Goal: Task Accomplishment & Management: Use online tool/utility

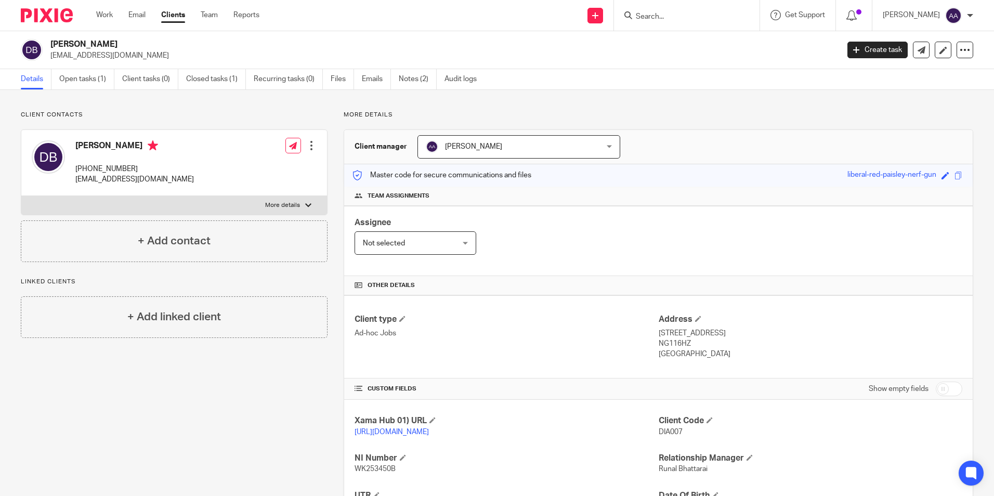
click at [728, 10] on form at bounding box center [690, 15] width 111 height 13
click at [701, 18] on input "Search" at bounding box center [682, 16] width 94 height 9
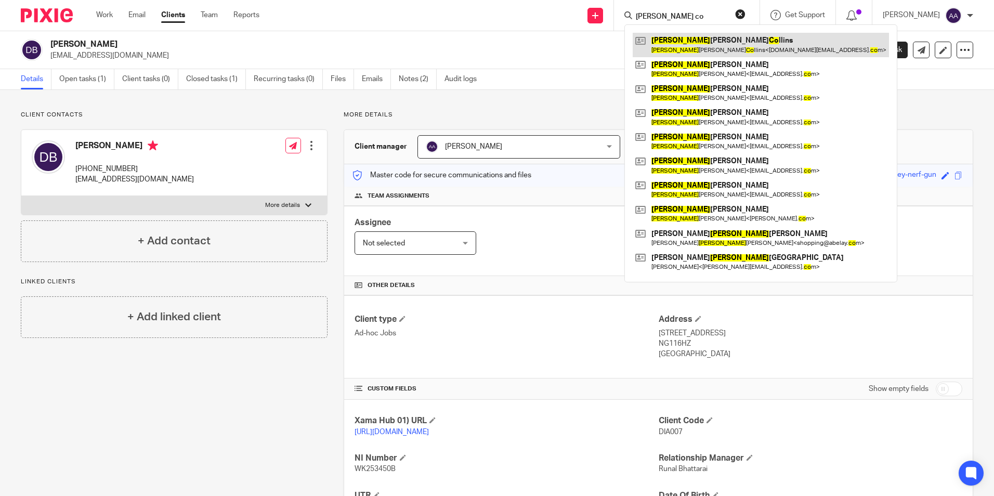
type input "christopher co"
click at [773, 40] on link at bounding box center [761, 45] width 256 height 24
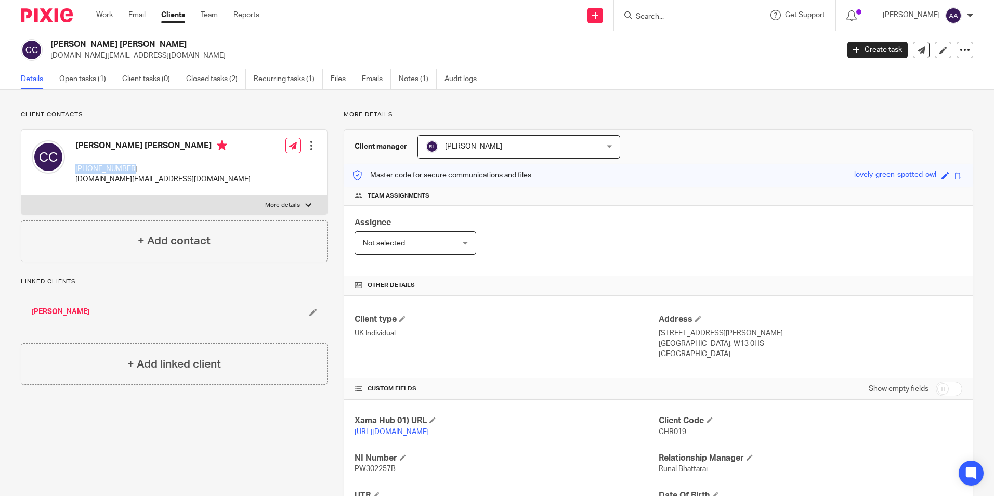
drag, startPoint x: 77, startPoint y: 168, endPoint x: 138, endPoint y: 167, distance: 60.8
click at [138, 167] on p "+447957664090" at bounding box center [162, 169] width 175 height 10
copy p "+447957664090"
click at [776, 114] on p "More details" at bounding box center [658, 115] width 629 height 8
click at [785, 110] on div "Client contacts Christopher James Collins +447957664090 chrisilondon.cc@googlem…" at bounding box center [497, 356] width 994 height 533
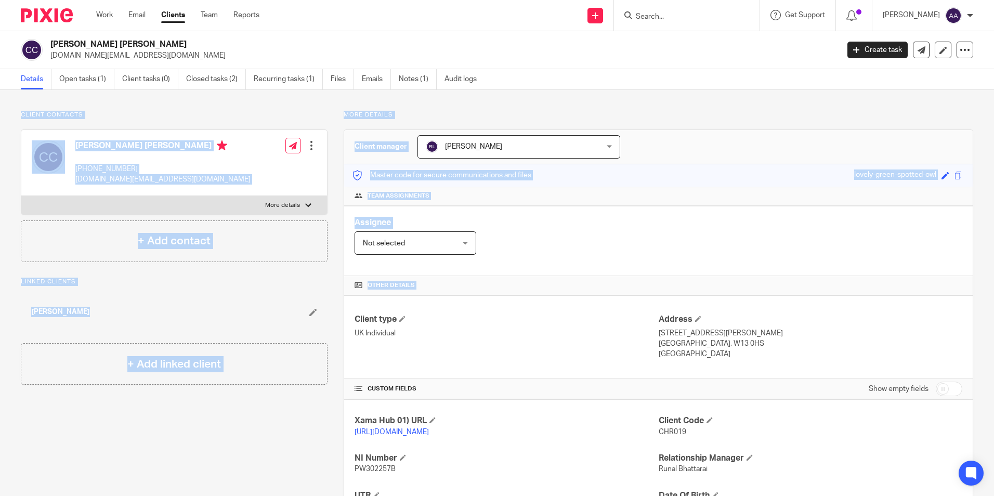
drag, startPoint x: 9, startPoint y: 109, endPoint x: 326, endPoint y: 319, distance: 380.1
click at [326, 319] on div "Client contacts Christopher James Collins +447957664090 chrisilondon.cc@googlem…" at bounding box center [497, 356] width 994 height 533
click at [254, 269] on div "Client contacts Christopher James Collins +447957664090 chrisilondon.cc@googlem…" at bounding box center [166, 357] width 323 height 492
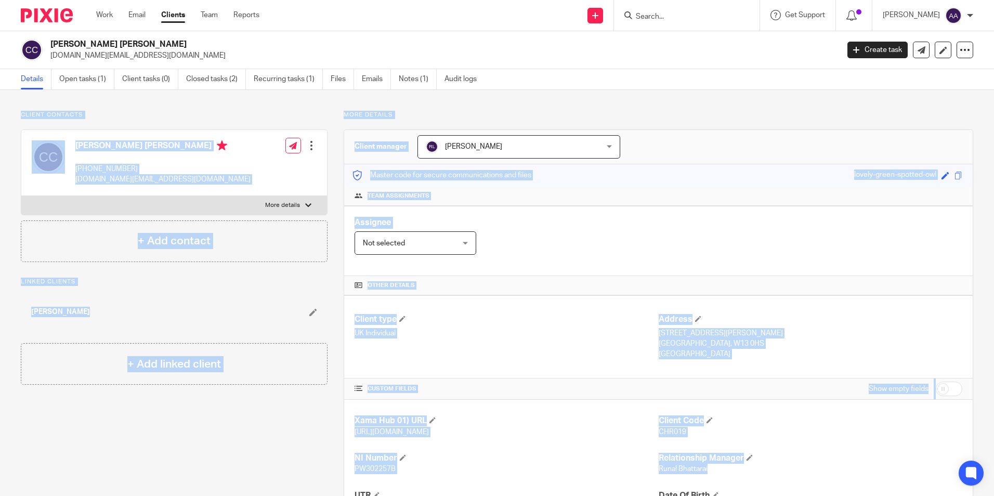
scroll to position [138, 0]
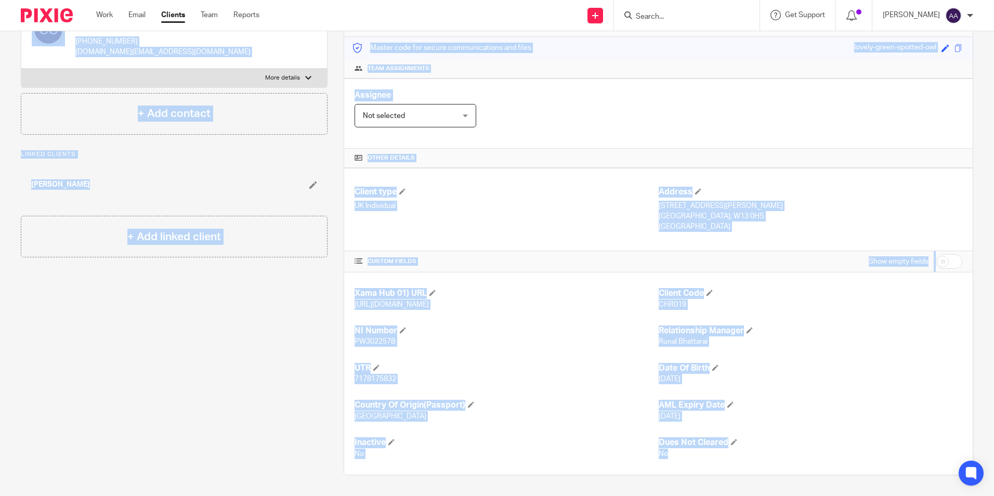
drag, startPoint x: 16, startPoint y: 107, endPoint x: 715, endPoint y: 514, distance: 808.6
click at [715, 495] on html "Work Email Clients Team Reports Work Email Clients Team Reports Settings Send n…" at bounding box center [497, 248] width 994 height 496
drag, startPoint x: 142, startPoint y: 344, endPoint x: 338, endPoint y: 351, distance: 195.6
click at [143, 344] on div "Client contacts Christopher James Collins +447957664090 chrisilondon.cc@googlem…" at bounding box center [166, 229] width 323 height 492
click at [297, 328] on div "Client contacts Christopher James Collins +447957664090 chrisilondon.cc@googlem…" at bounding box center [166, 229] width 323 height 492
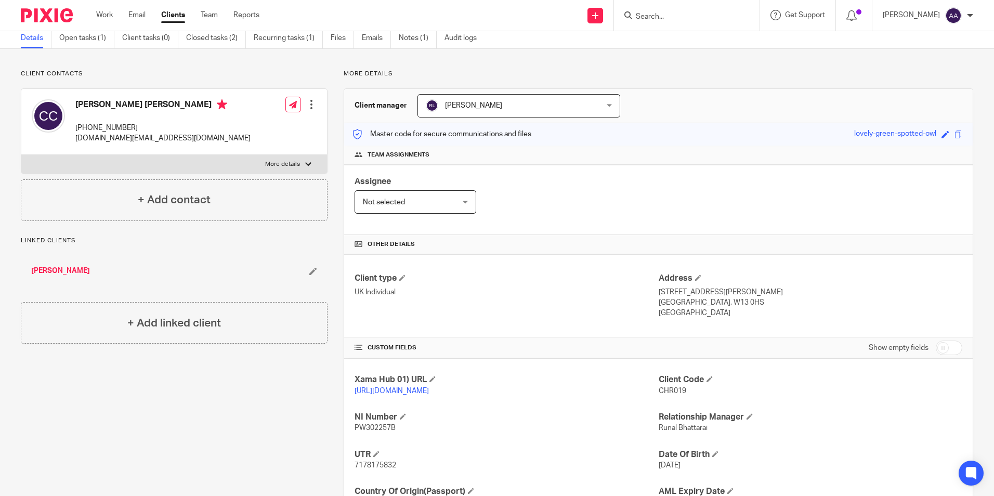
scroll to position [1, 0]
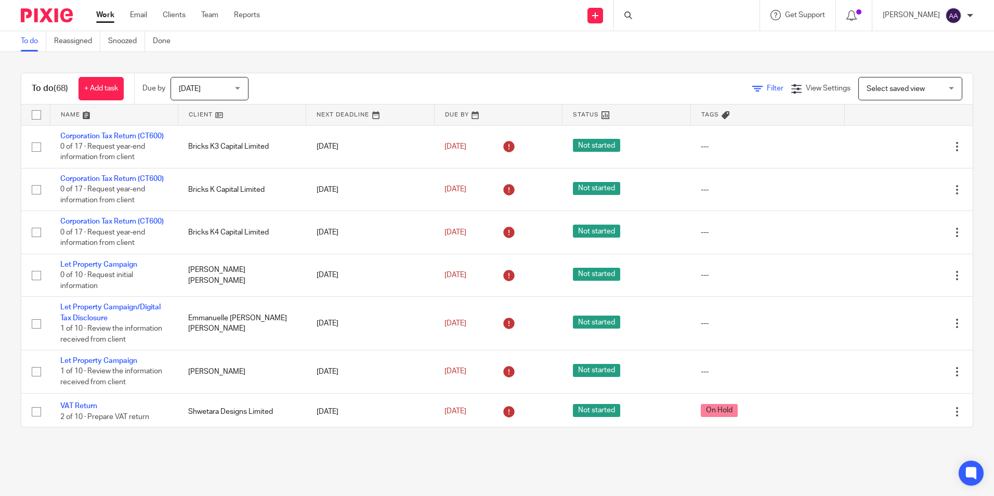
click at [767, 86] on span "Filter" at bounding box center [775, 88] width 17 height 7
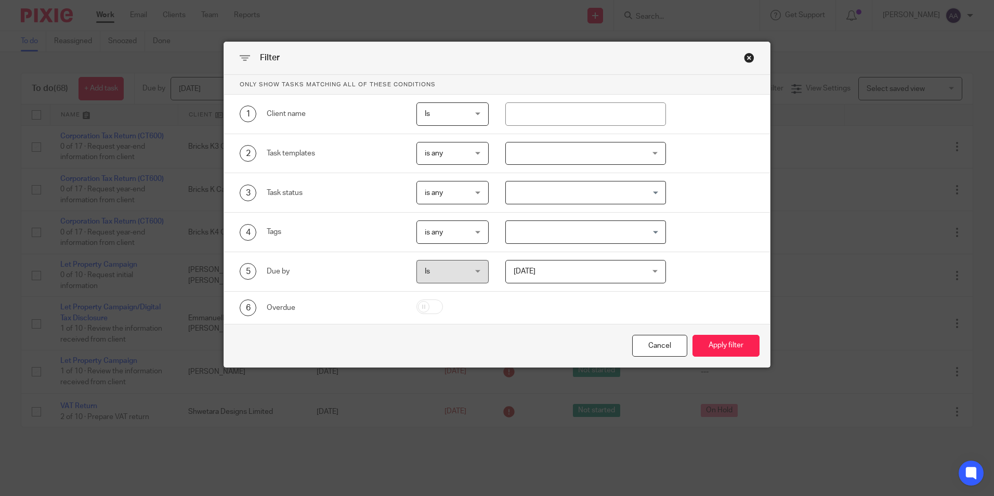
click at [556, 190] on input "Search for option" at bounding box center [583, 192] width 153 height 18
click at [576, 161] on div at bounding box center [585, 153] width 161 height 23
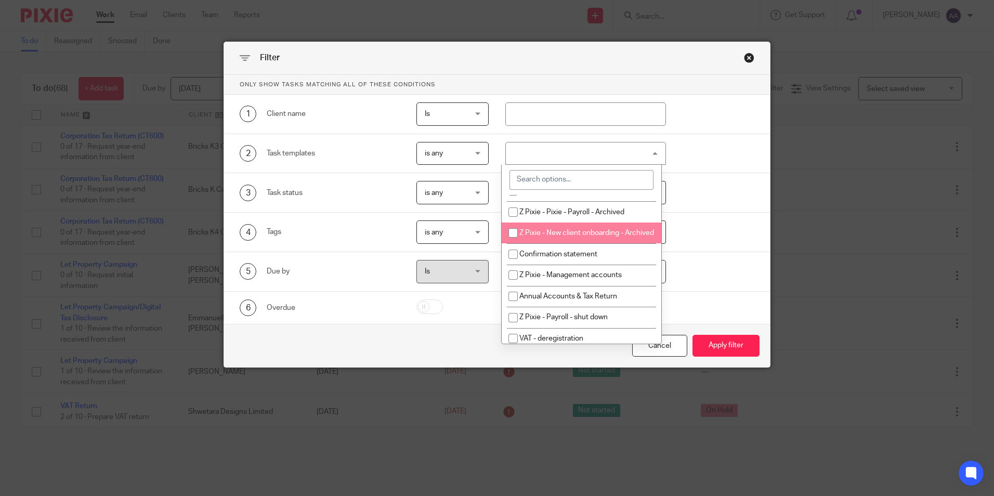
scroll to position [156, 0]
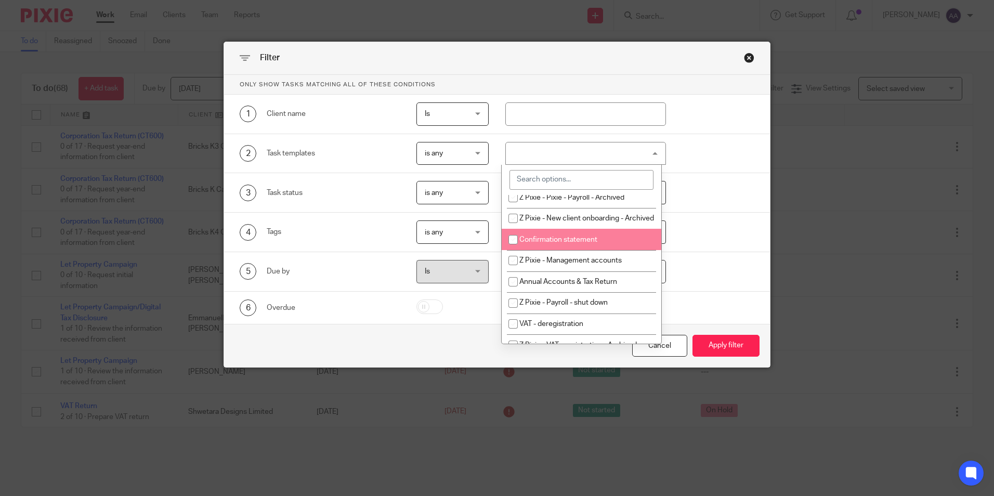
click at [562, 243] on span "Confirmation statement" at bounding box center [558, 239] width 78 height 7
checkbox input "true"
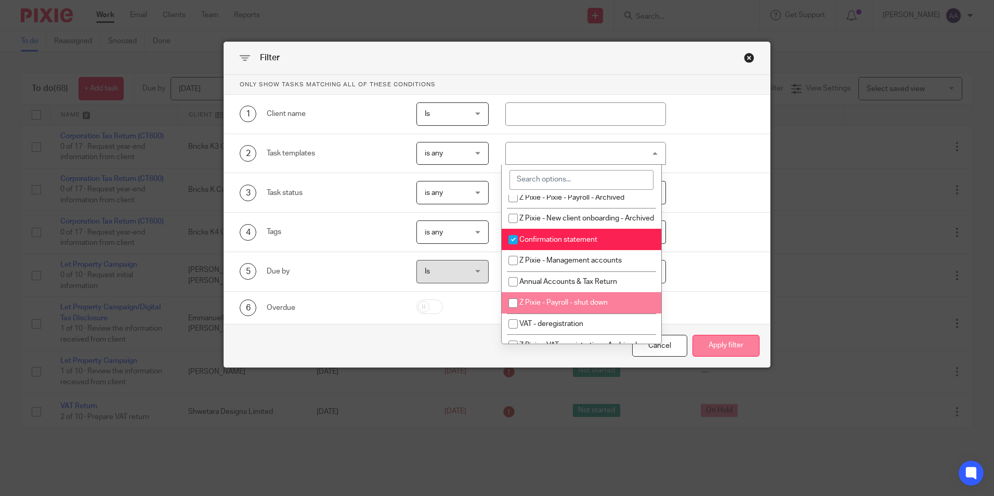
click at [714, 346] on button "Apply filter" at bounding box center [725, 346] width 67 height 22
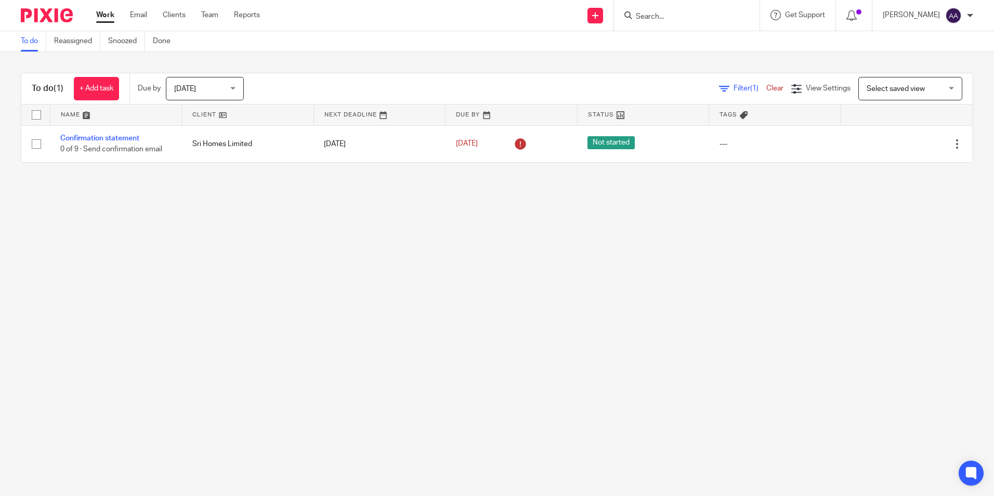
drag, startPoint x: 133, startPoint y: 138, endPoint x: 185, endPoint y: 81, distance: 77.3
click at [133, 138] on link "Confirmation statement" at bounding box center [99, 138] width 79 height 7
click at [62, 19] on img at bounding box center [47, 15] width 52 height 14
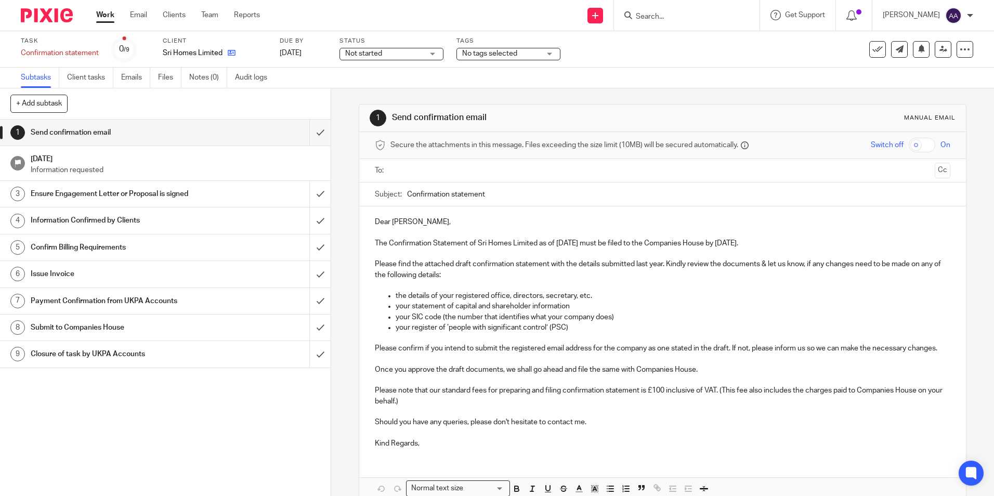
click at [231, 53] on icon at bounding box center [232, 53] width 8 height 8
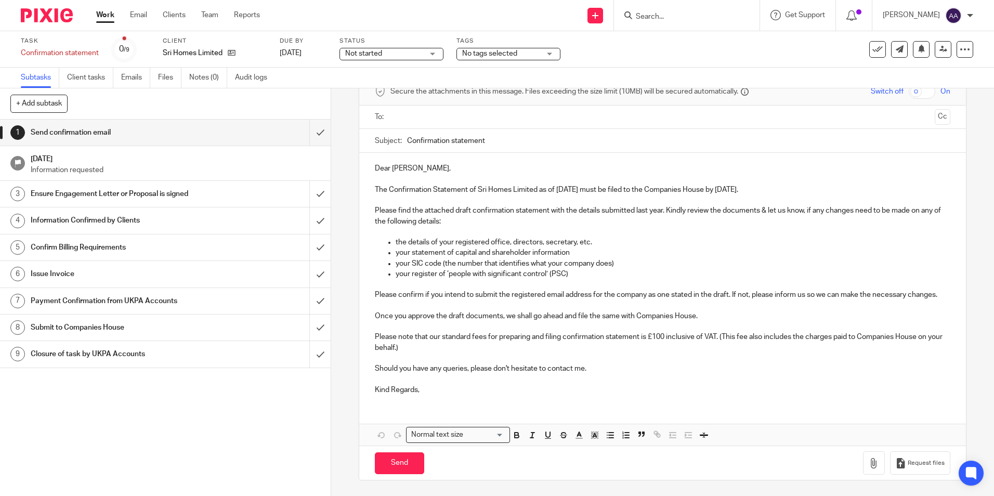
click at [468, 111] on input "text" at bounding box center [662, 117] width 536 height 12
click at [521, 131] on input "Confirmation statement" at bounding box center [678, 140] width 543 height 23
click at [475, 185] on p "The Confirmation Statement of Sri Homes Limited as of 24 Aug 2025 must be filed…" at bounding box center [662, 190] width 575 height 10
drag, startPoint x: 475, startPoint y: 177, endPoint x: 590, endPoint y: 176, distance: 115.4
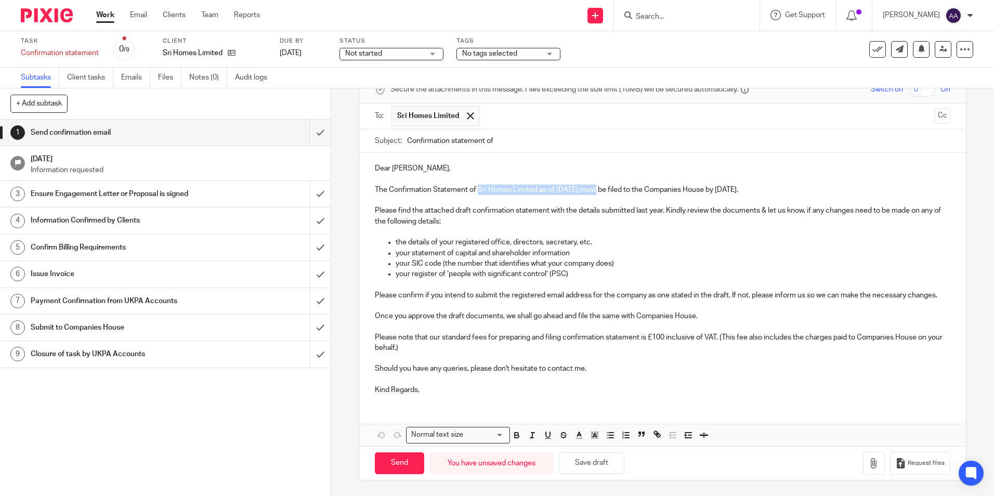
click at [590, 185] on p "The Confirmation Statement of Sri Homes Limited as of 24 Aug 2025 must be filed…" at bounding box center [662, 190] width 575 height 10
copy p "Sri Homes Limited as of 24 Aug 2025"
click at [562, 130] on input "Confirmation statement of" at bounding box center [678, 140] width 543 height 23
paste input "Sri Homes Limited as of 24 Aug 2025"
type input "Confirmation statement of Sri Homes Limited as of 24 Aug 2025"
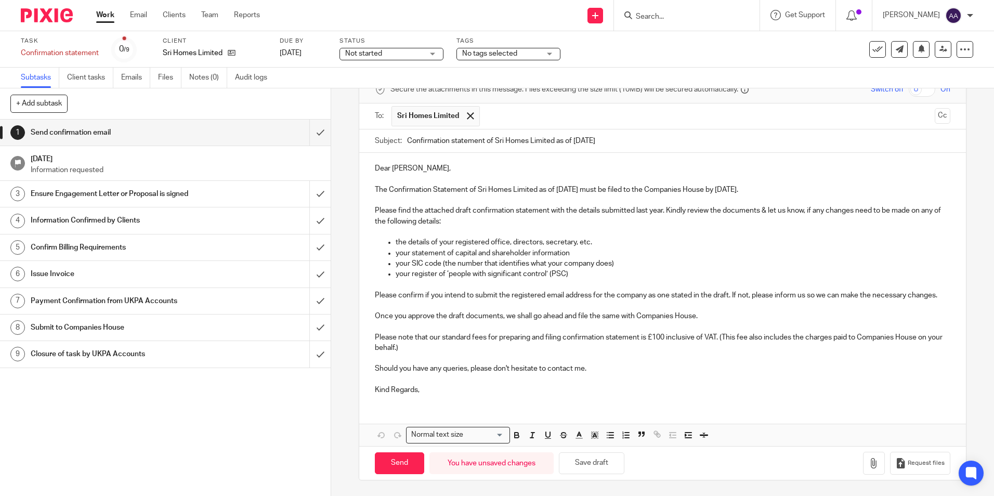
click at [426, 385] on p "Kind Regards," at bounding box center [662, 390] width 575 height 10
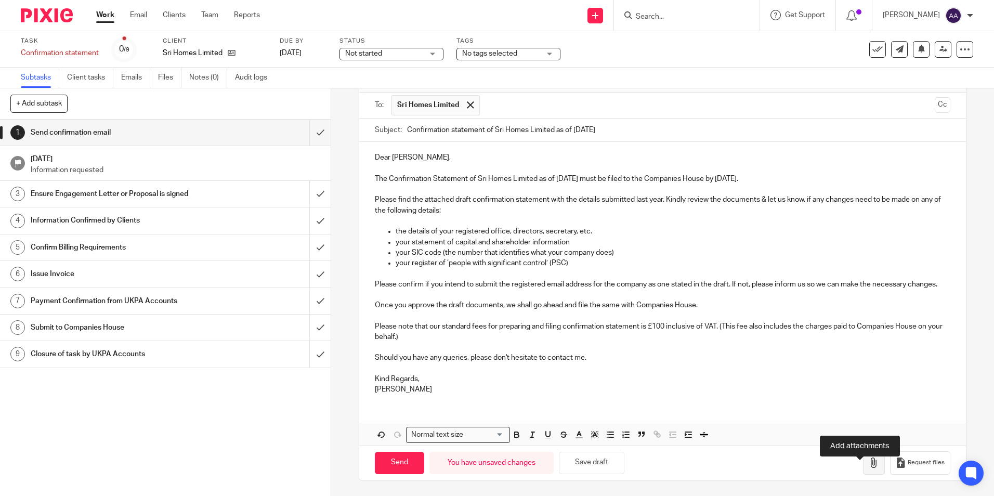
click at [868, 468] on icon "button" at bounding box center [873, 462] width 10 height 10
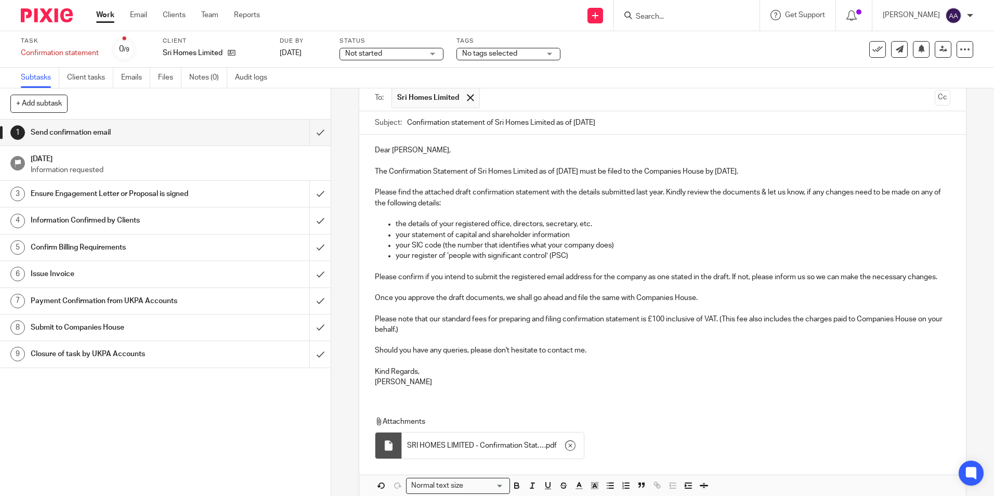
scroll to position [0, 0]
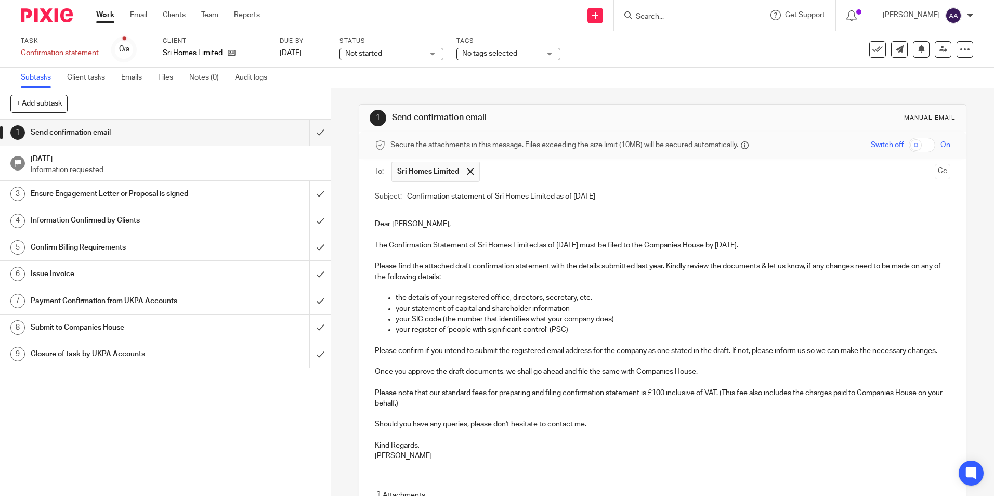
click at [759, 266] on p "Please find the attached draft confirmation statement with the details submitte…" at bounding box center [662, 271] width 575 height 21
click at [762, 320] on p "your SIC code (the number that identifies what your company does)" at bounding box center [673, 319] width 554 height 10
click at [499, 377] on p "Once you approve the draft documents, we shall go ahead and file the same with …" at bounding box center [662, 371] width 575 height 10
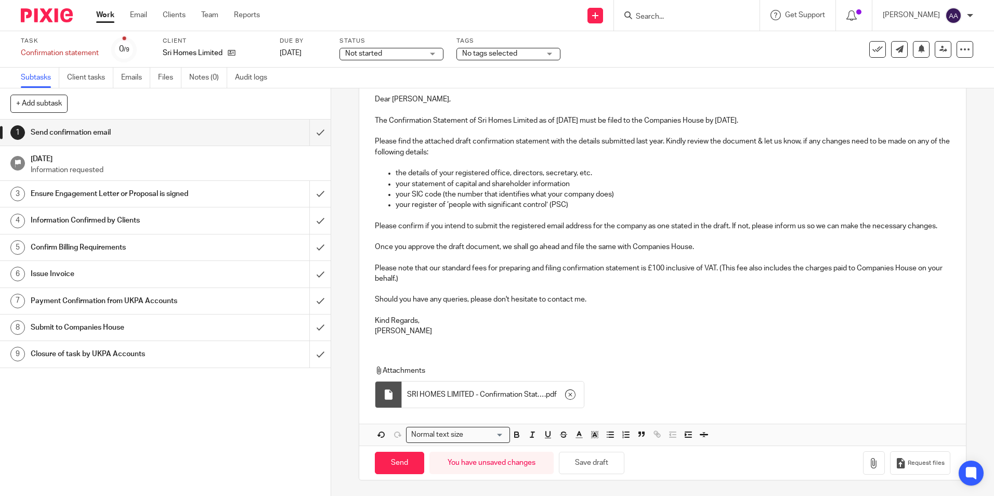
scroll to position [136, 0]
click at [408, 459] on input "Send" at bounding box center [399, 463] width 49 height 22
type input "Sent"
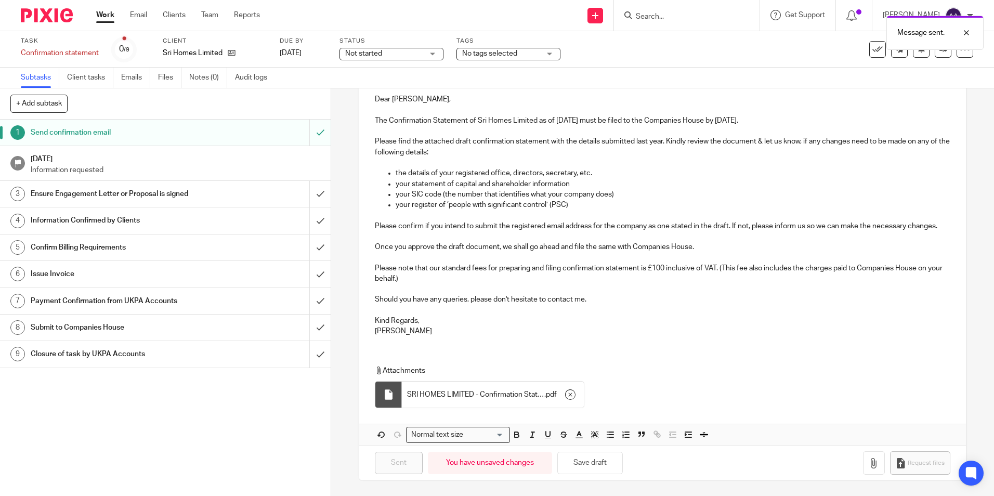
click at [279, 154] on h1 "24 Aug 2025" at bounding box center [176, 157] width 290 height 13
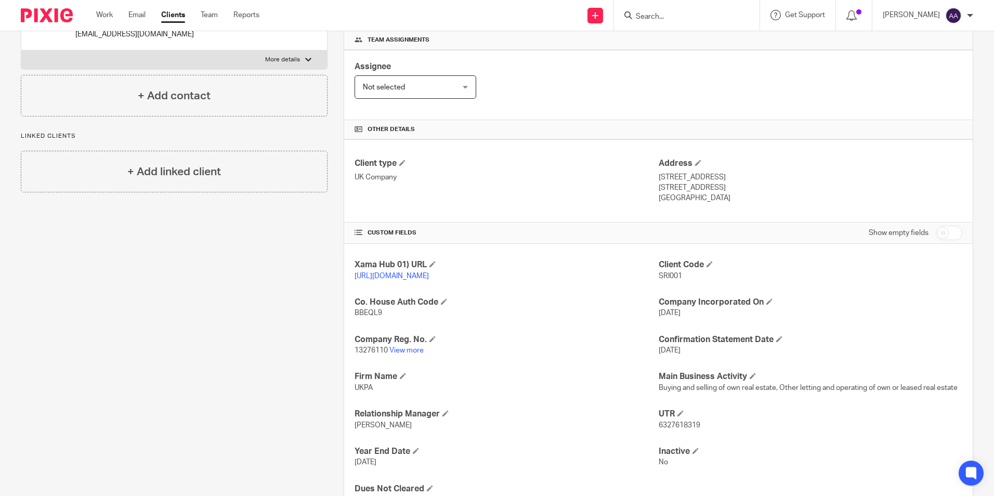
scroll to position [213, 0]
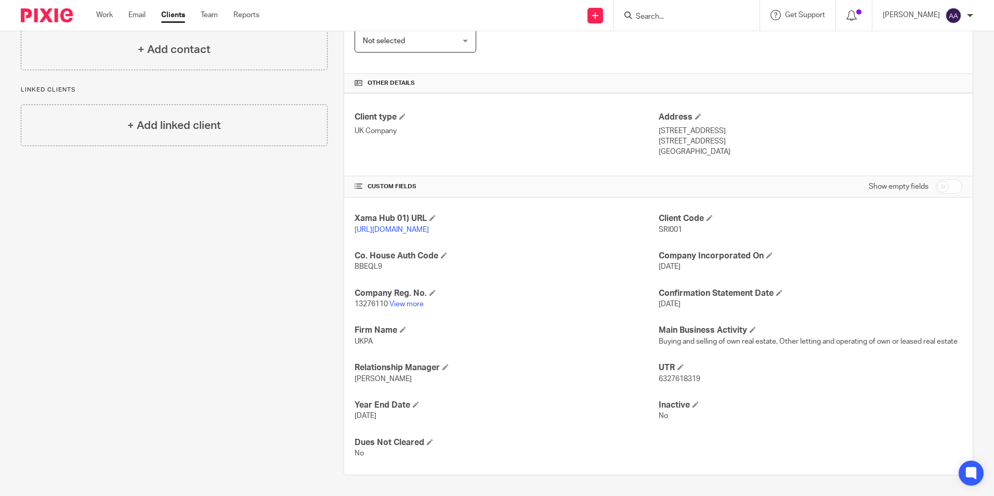
click at [411, 299] on p "13276110 View more" at bounding box center [506, 304] width 304 height 10
click at [405, 308] on p "13276110 View more" at bounding box center [506, 304] width 304 height 10
click at [408, 305] on link "View more" at bounding box center [406, 303] width 34 height 7
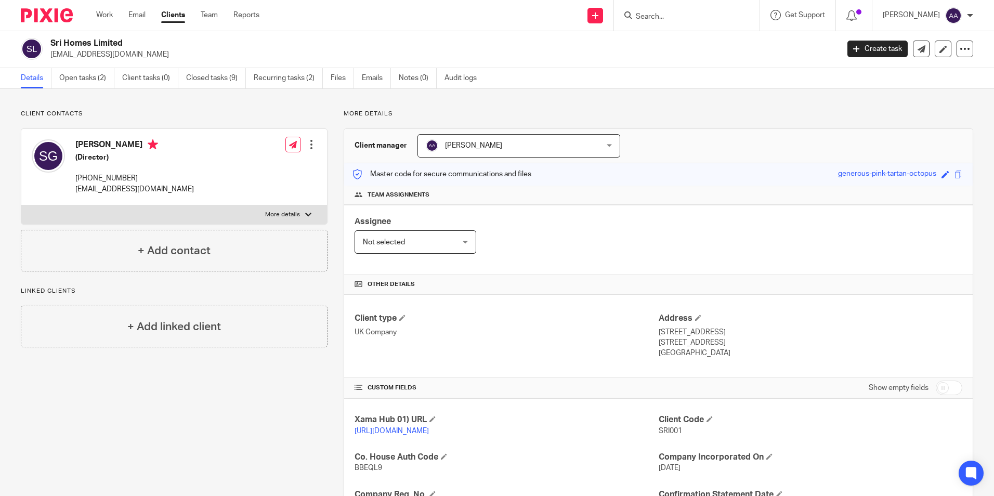
scroll to position [0, 0]
click at [235, 81] on link "Closed tasks (9)" at bounding box center [216, 79] width 60 height 20
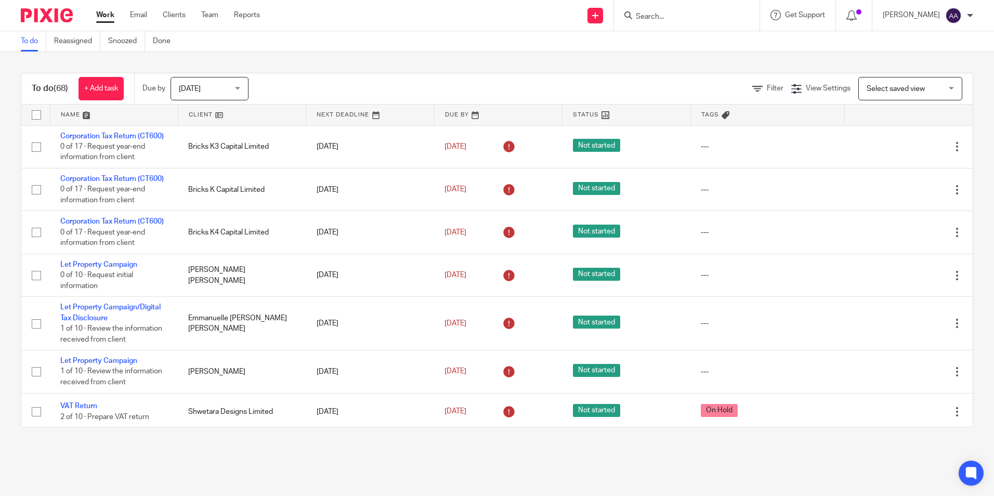
click at [697, 16] on input "Search" at bounding box center [682, 16] width 94 height 9
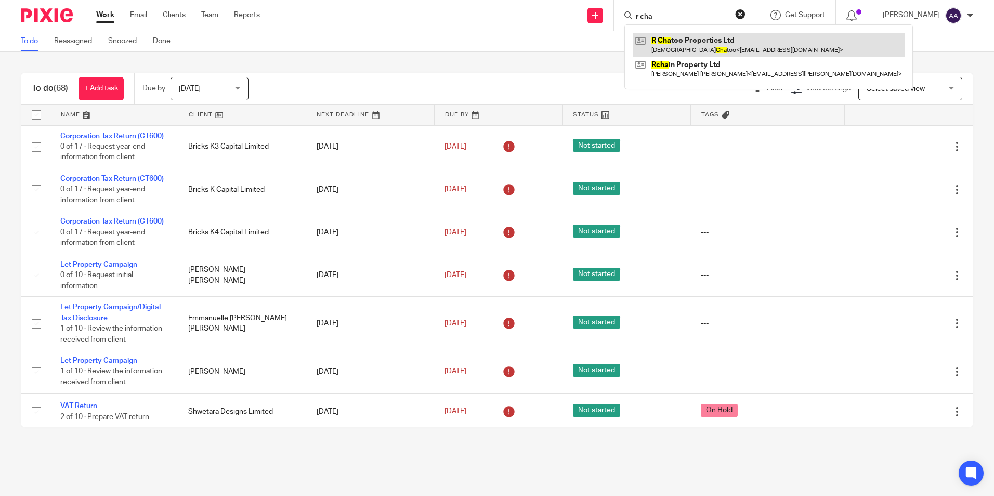
type input "r cha"
click at [694, 43] on link at bounding box center [769, 45] width 272 height 24
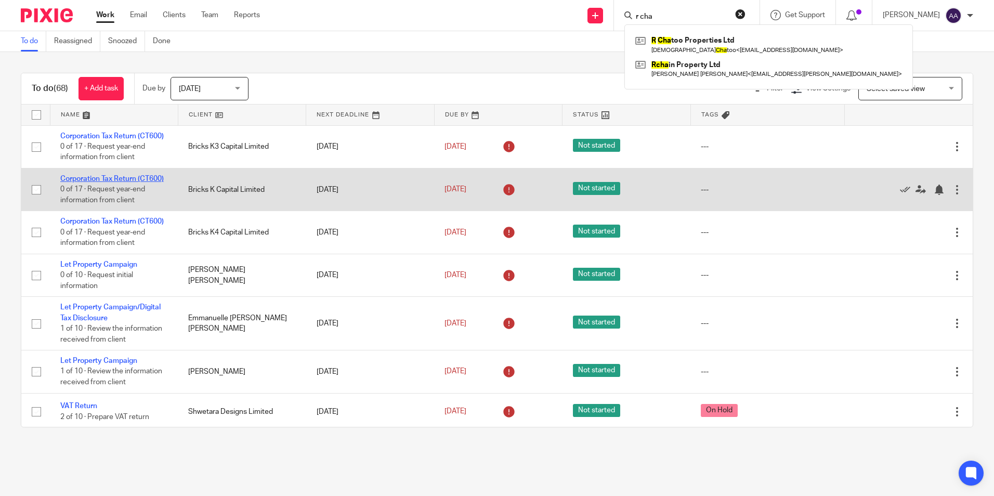
click at [100, 182] on link "Corporation Tax Return (CT600)" at bounding box center [111, 178] width 103 height 7
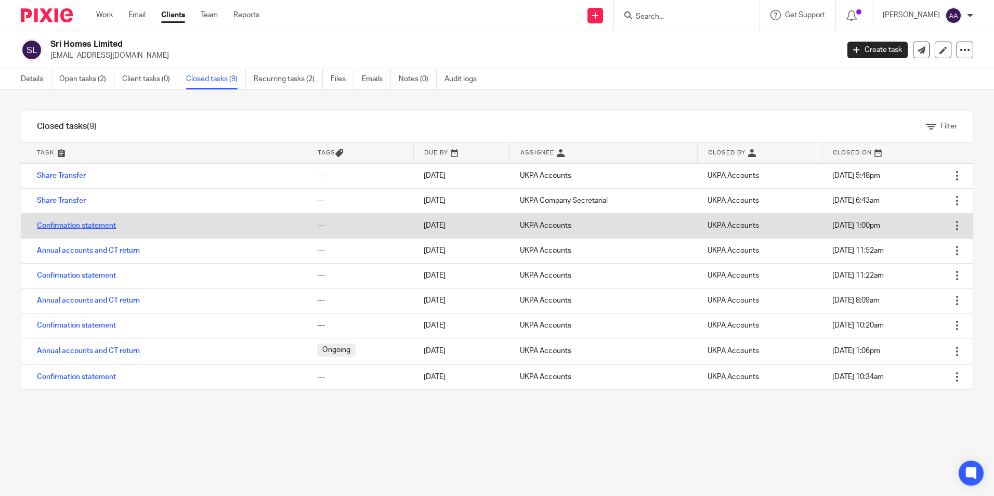
click at [75, 225] on link "Confirmation statement" at bounding box center [76, 225] width 79 height 7
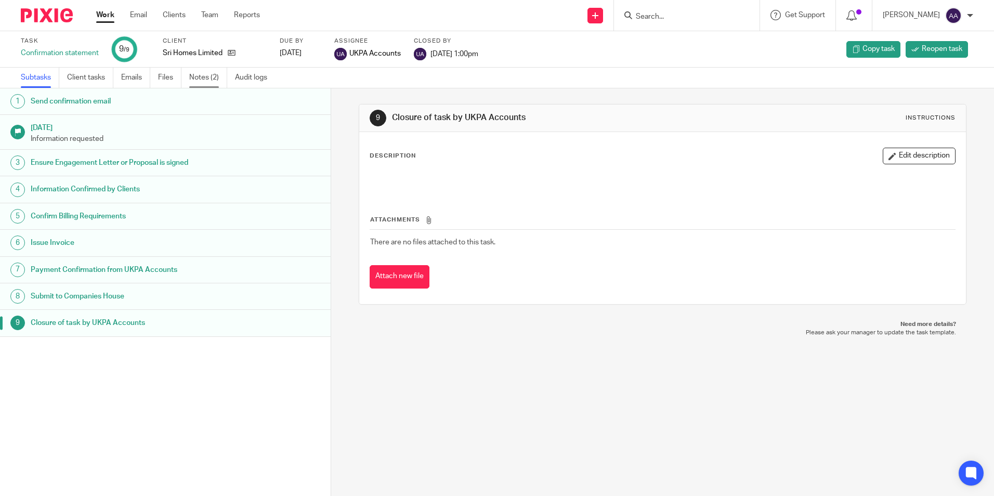
click at [200, 77] on link "Notes (2)" at bounding box center [208, 78] width 38 height 20
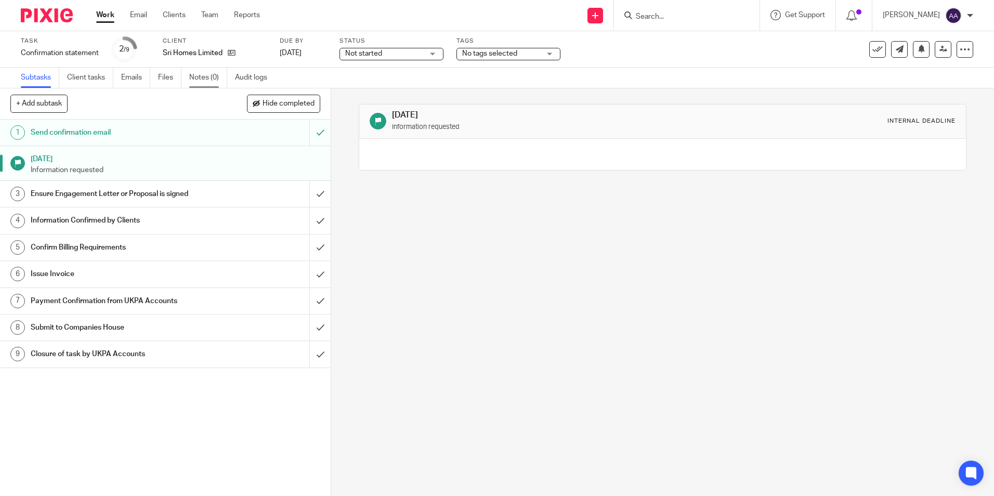
click at [208, 77] on link "Notes (0)" at bounding box center [208, 78] width 38 height 20
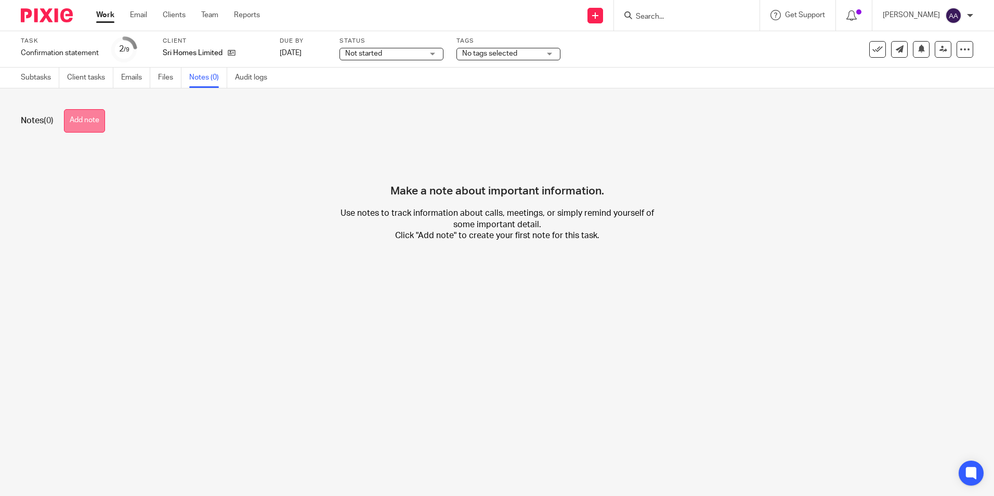
click at [93, 115] on button "Add note" at bounding box center [84, 120] width 41 height 23
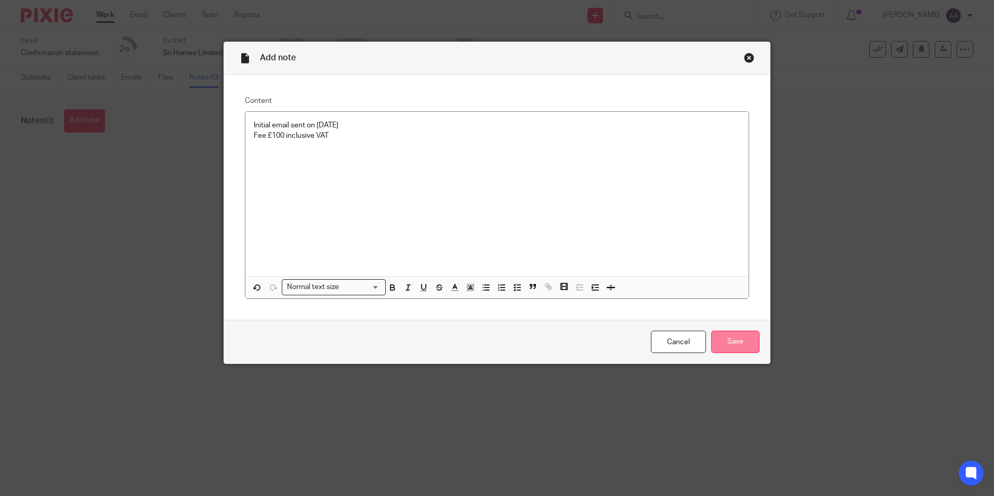
click at [747, 337] on input "Save" at bounding box center [735, 342] width 48 height 22
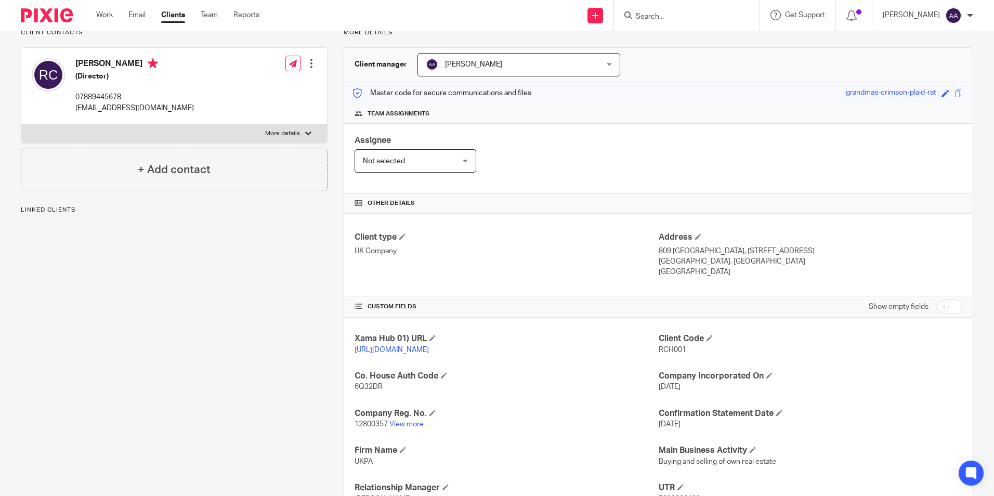
scroll to position [260, 0]
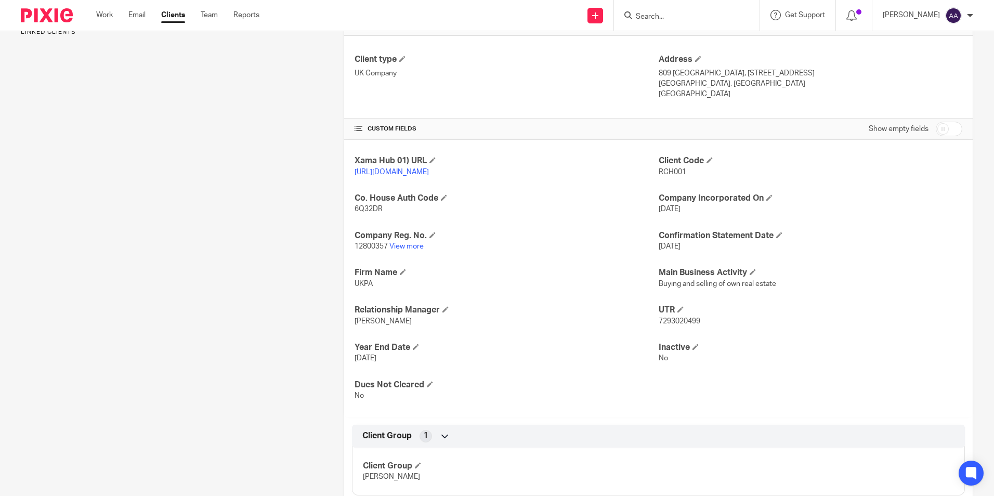
click at [409, 252] on p "12800357 View more" at bounding box center [506, 246] width 304 height 10
click at [413, 250] on link "View more" at bounding box center [406, 246] width 34 height 7
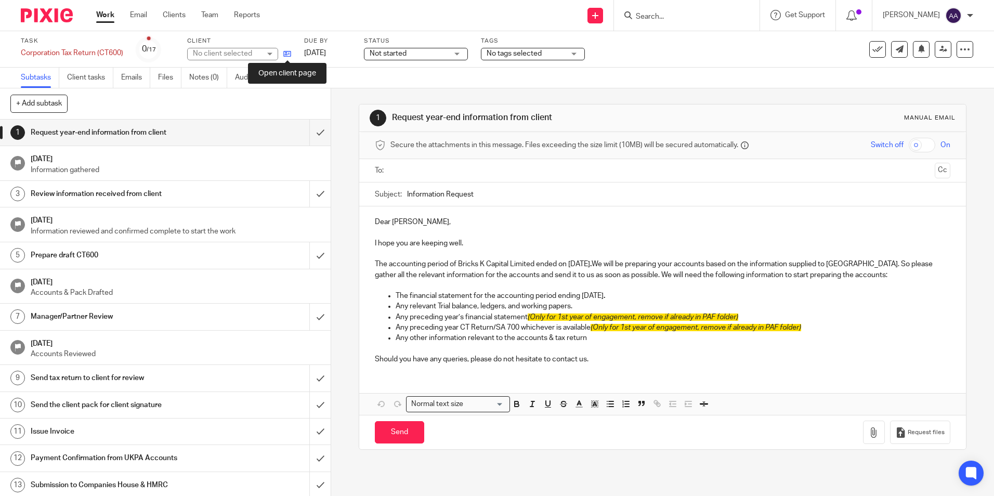
click at [288, 52] on icon at bounding box center [287, 54] width 8 height 8
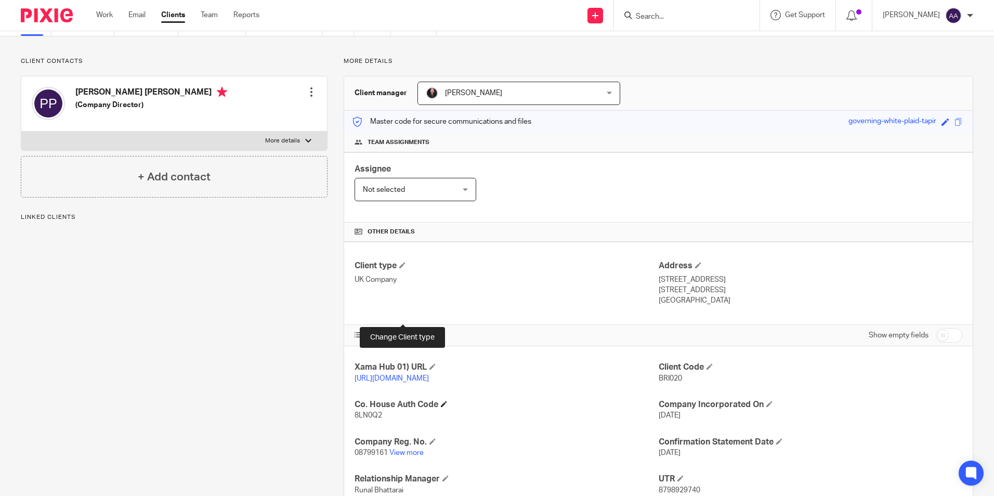
scroll to position [104, 0]
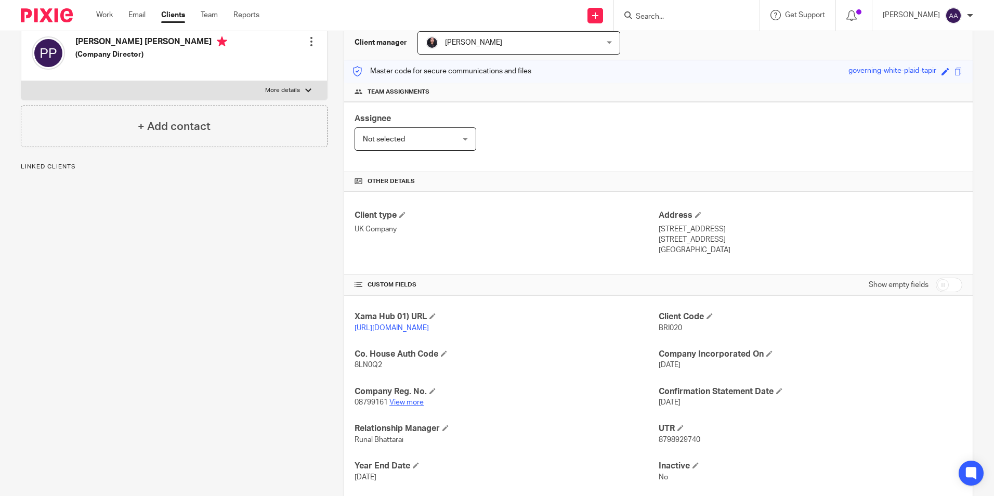
click at [408, 406] on link "View more" at bounding box center [406, 402] width 34 height 7
click at [659, 14] on input "Search" at bounding box center [682, 16] width 94 height 9
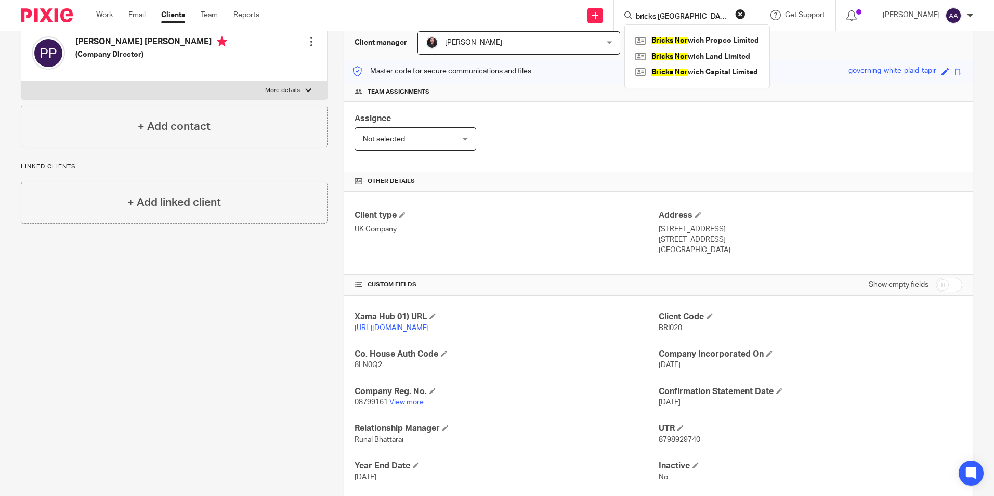
type input "bricks norwich"
click button "submit" at bounding box center [0, 0] width 0 height 0
click at [703, 49] on link at bounding box center [697, 57] width 129 height 16
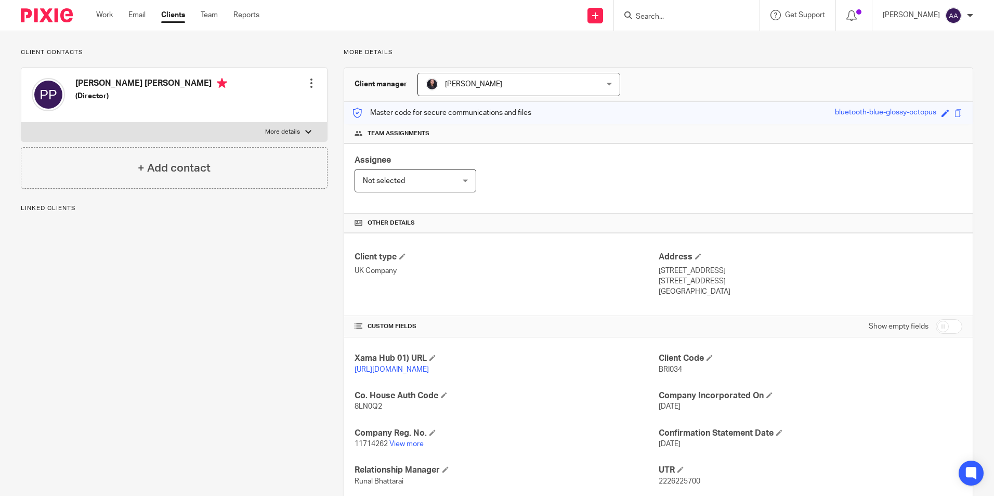
scroll to position [156, 0]
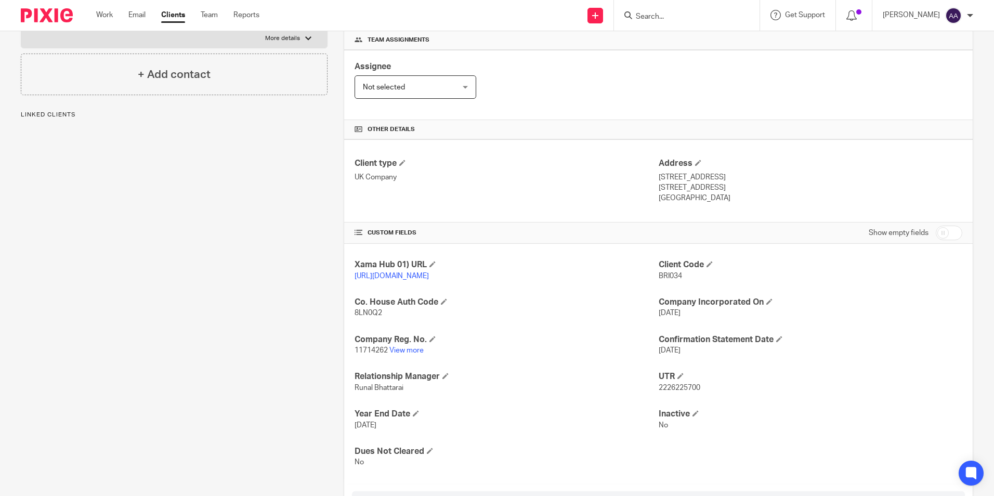
click at [405, 356] on p "11714262 View more" at bounding box center [506, 350] width 304 height 10
click at [406, 354] on link "View more" at bounding box center [406, 350] width 34 height 7
click at [734, 3] on div at bounding box center [687, 15] width 146 height 31
click at [725, 14] on input "Search" at bounding box center [682, 16] width 94 height 9
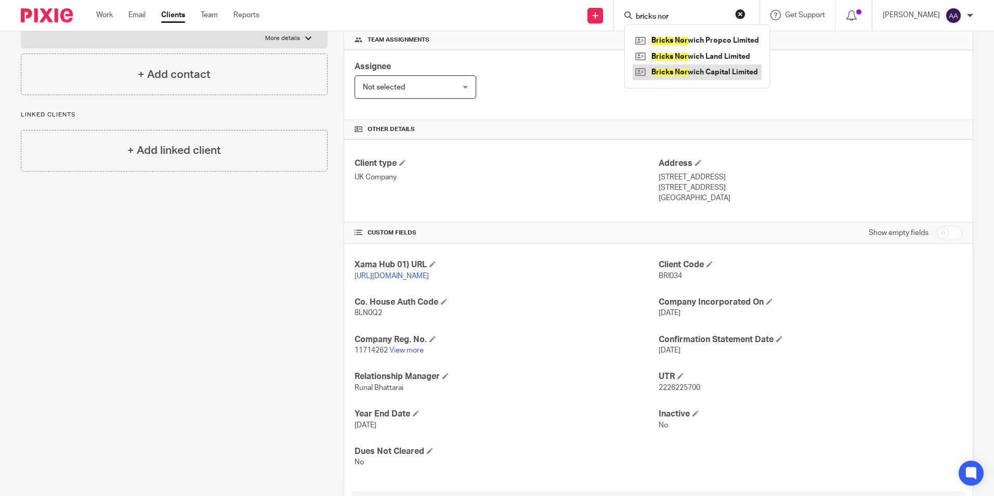
type input "bricks nor"
click at [705, 69] on link at bounding box center [697, 72] width 129 height 16
click at [719, 38] on link at bounding box center [697, 41] width 129 height 16
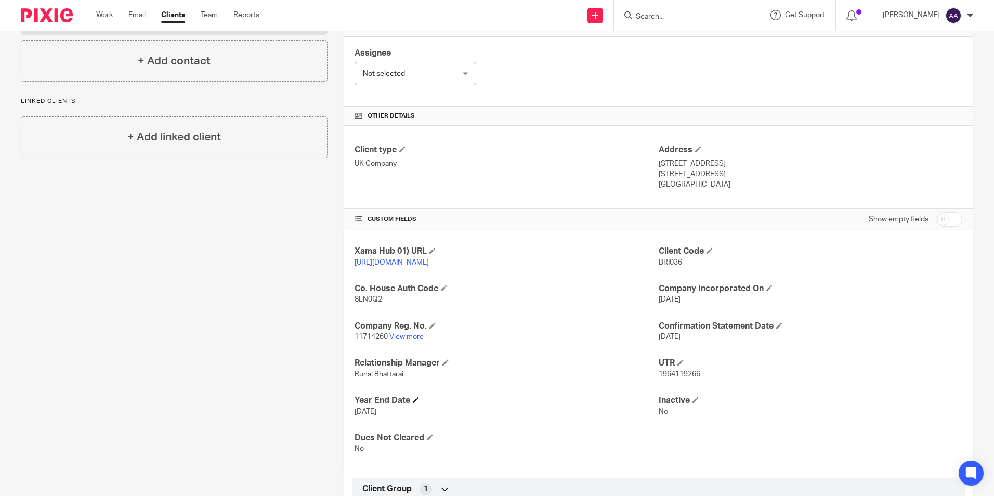
scroll to position [208, 0]
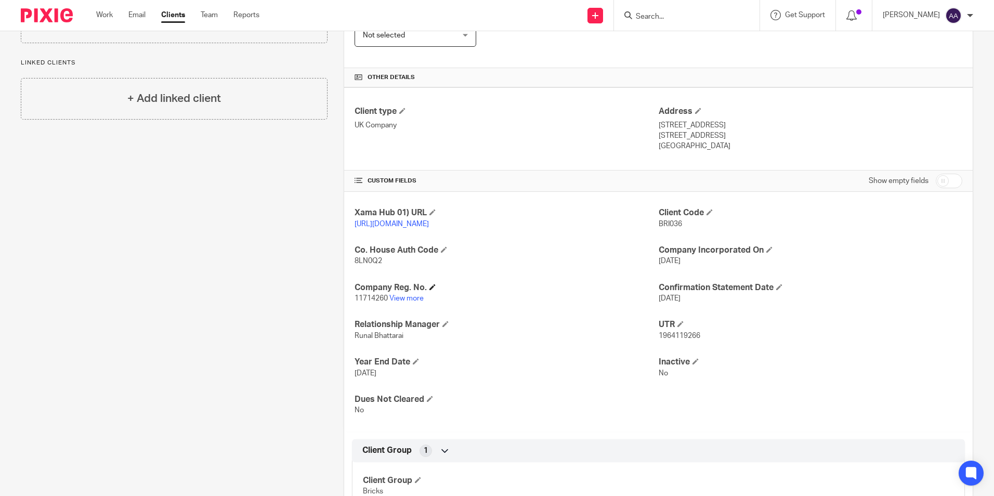
click at [413, 302] on link "View more" at bounding box center [406, 298] width 34 height 7
click at [407, 302] on link "View more" at bounding box center [406, 298] width 34 height 7
click at [699, 17] on input "Search" at bounding box center [682, 16] width 94 height 9
type input "doza li"
click at [687, 37] on link at bounding box center [697, 41] width 129 height 16
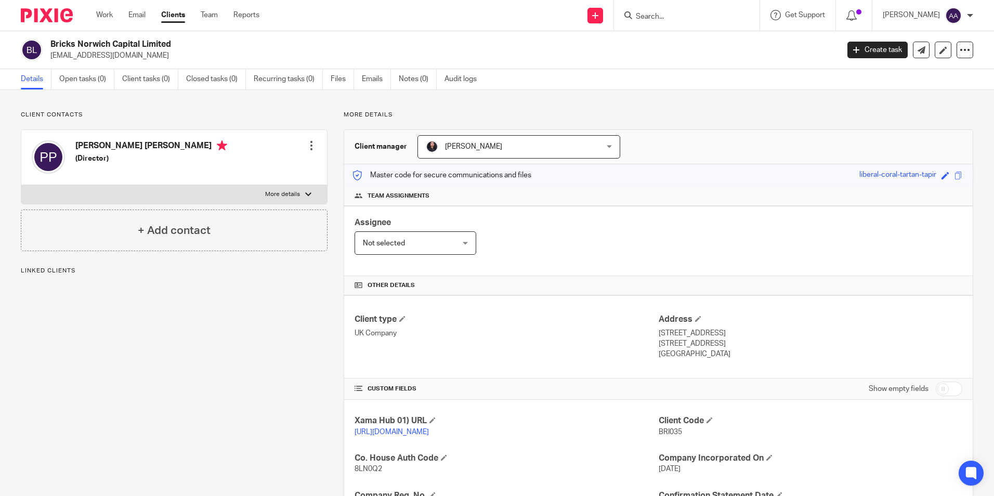
scroll to position [260, 0]
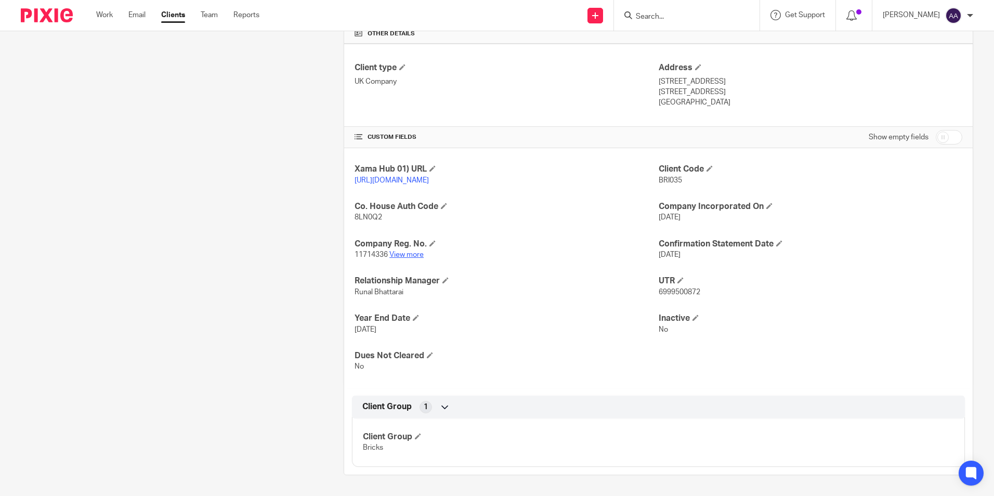
click at [411, 257] on link "View more" at bounding box center [406, 254] width 34 height 7
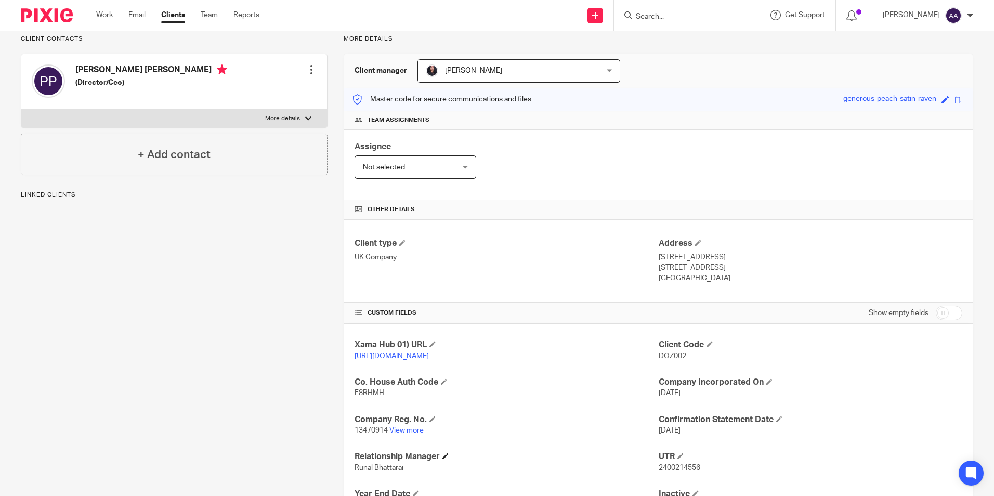
scroll to position [156, 0]
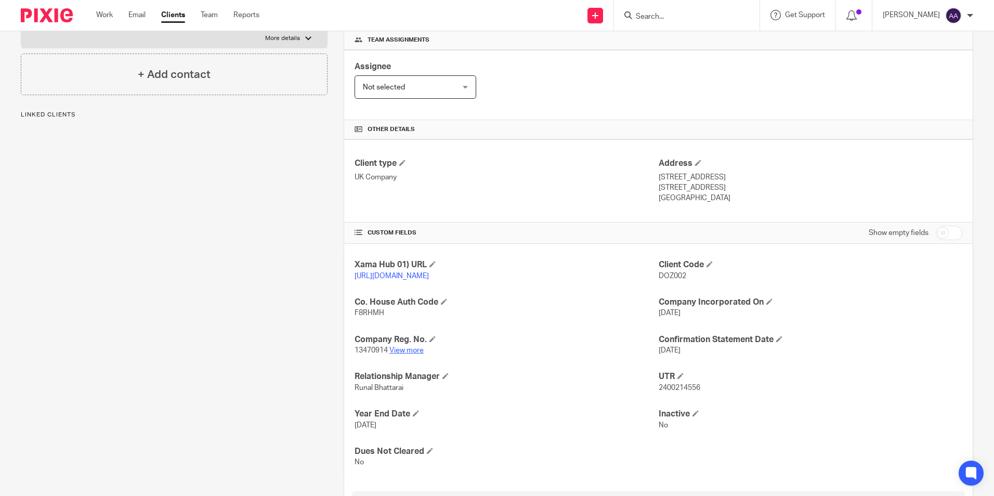
click at [406, 354] on link "View more" at bounding box center [406, 350] width 34 height 7
